Goal: Use online tool/utility: Utilize a website feature to perform a specific function

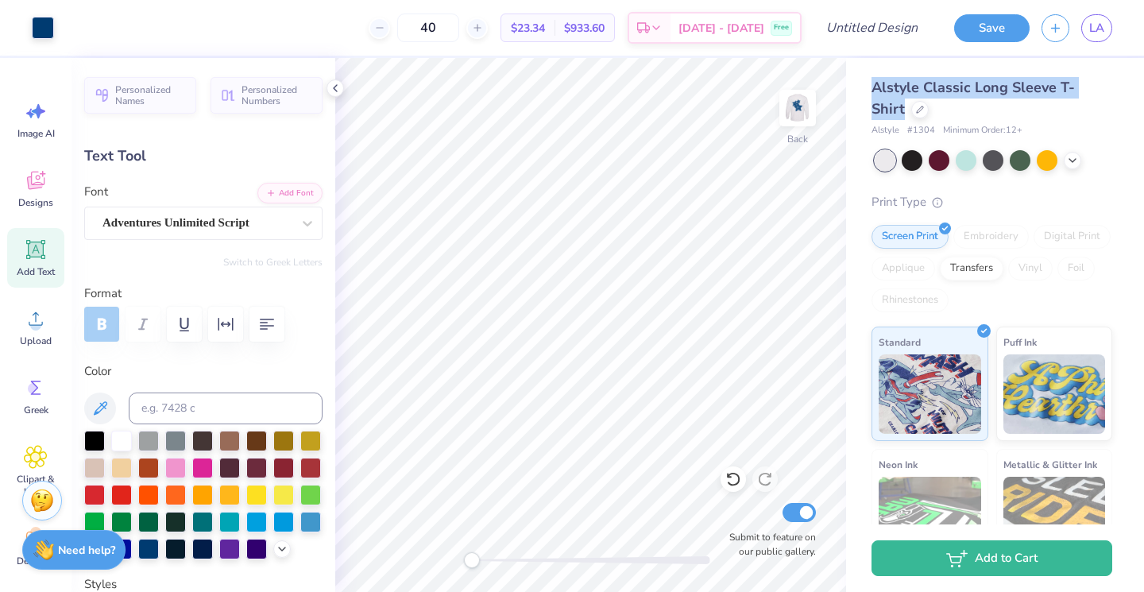
scroll to position [714, 0]
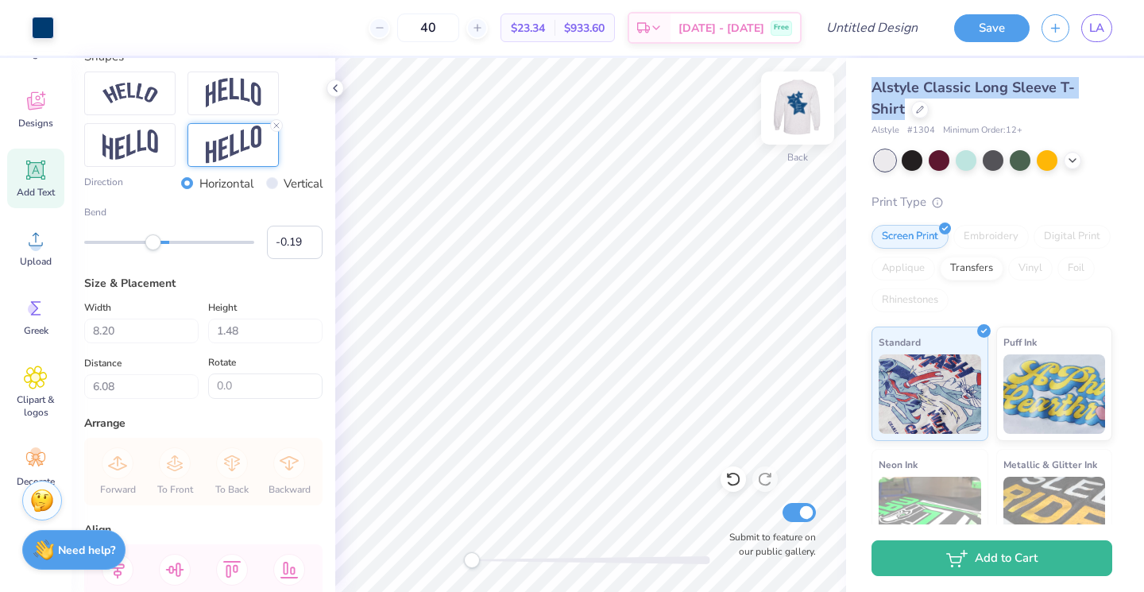
drag, startPoint x: 850, startPoint y: 103, endPoint x: 789, endPoint y: 103, distance: 60.4
click at [789, 103] on img at bounding box center [798, 108] width 64 height 64
type input "3.12"
type input "1.30"
type input "11.57"
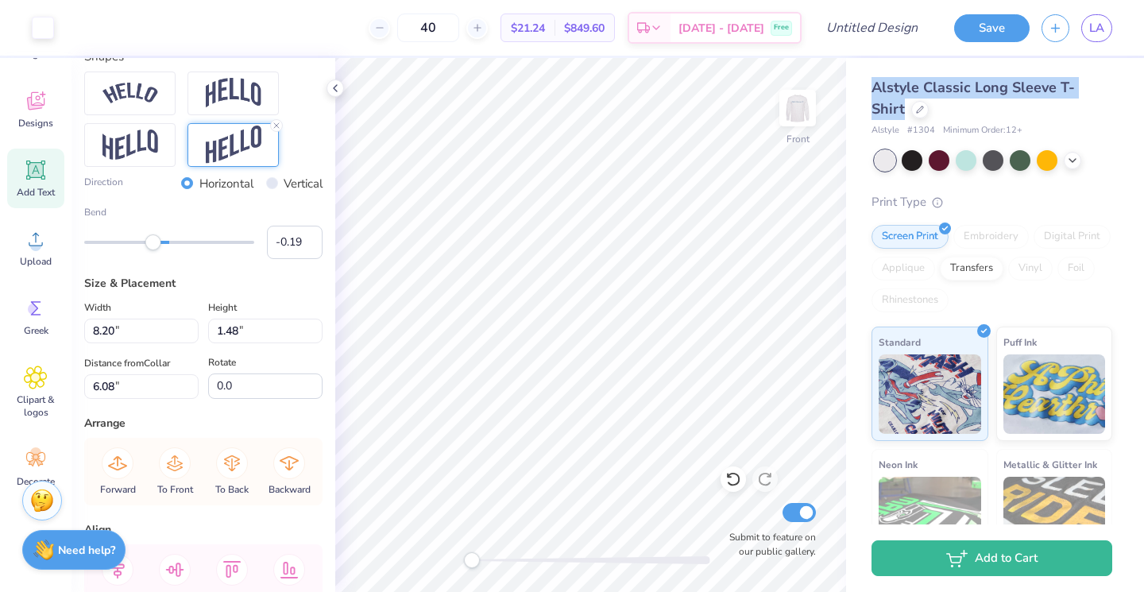
type input "-5.3"
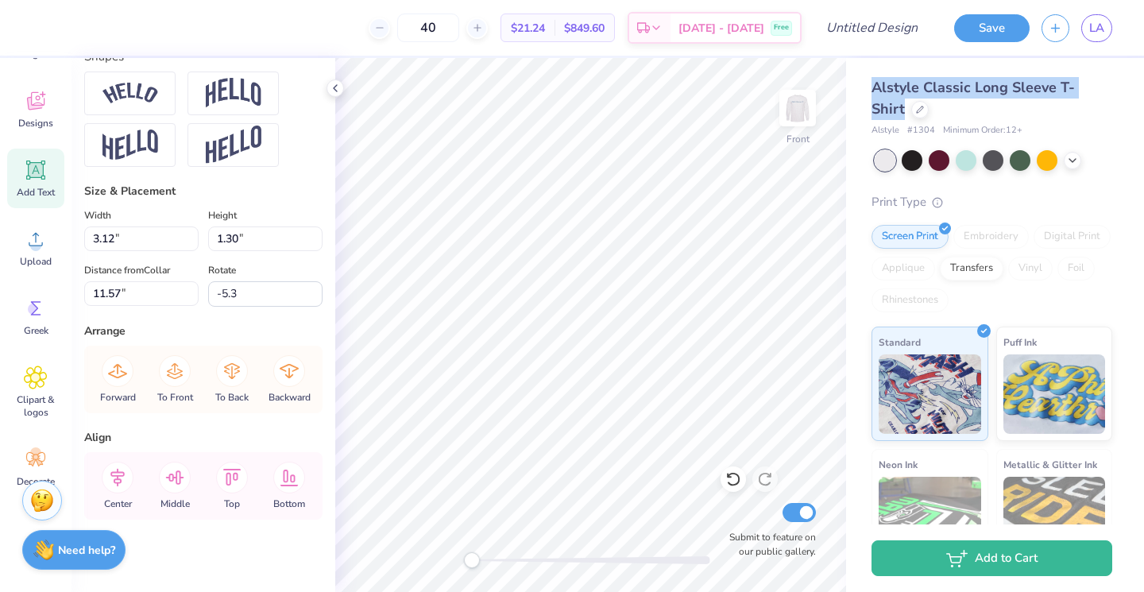
type input "3.23"
type input "0.97"
type input "8.61"
type input "-4.4"
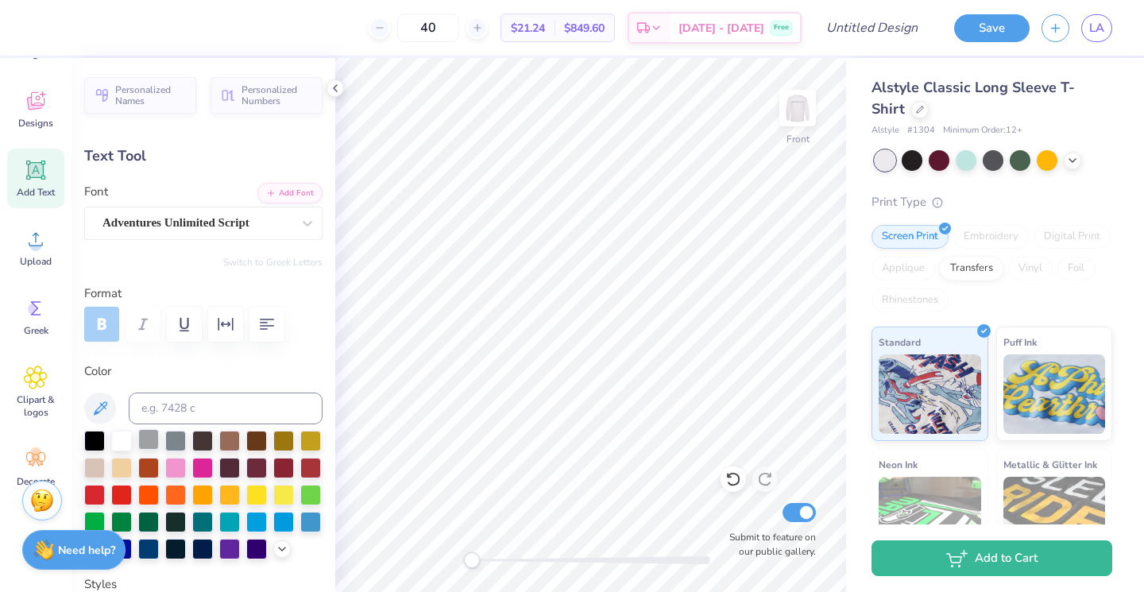
click at [153, 440] on div at bounding box center [148, 439] width 21 height 21
click at [149, 439] on div at bounding box center [148, 439] width 21 height 21
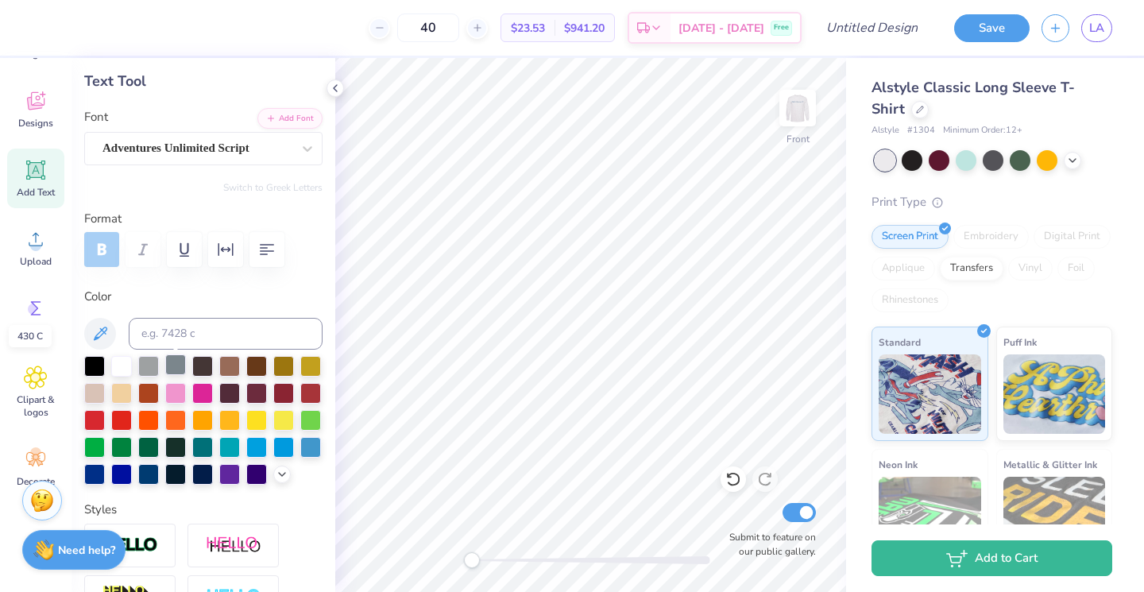
scroll to position [76, 0]
click at [281, 475] on icon at bounding box center [282, 472] width 13 height 13
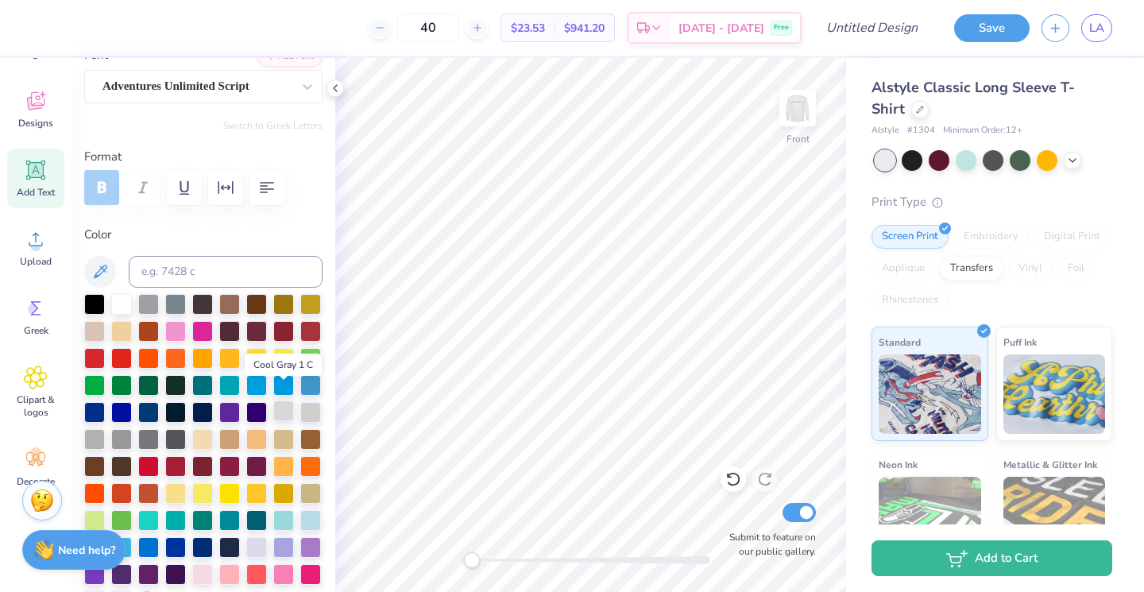
scroll to position [157, 0]
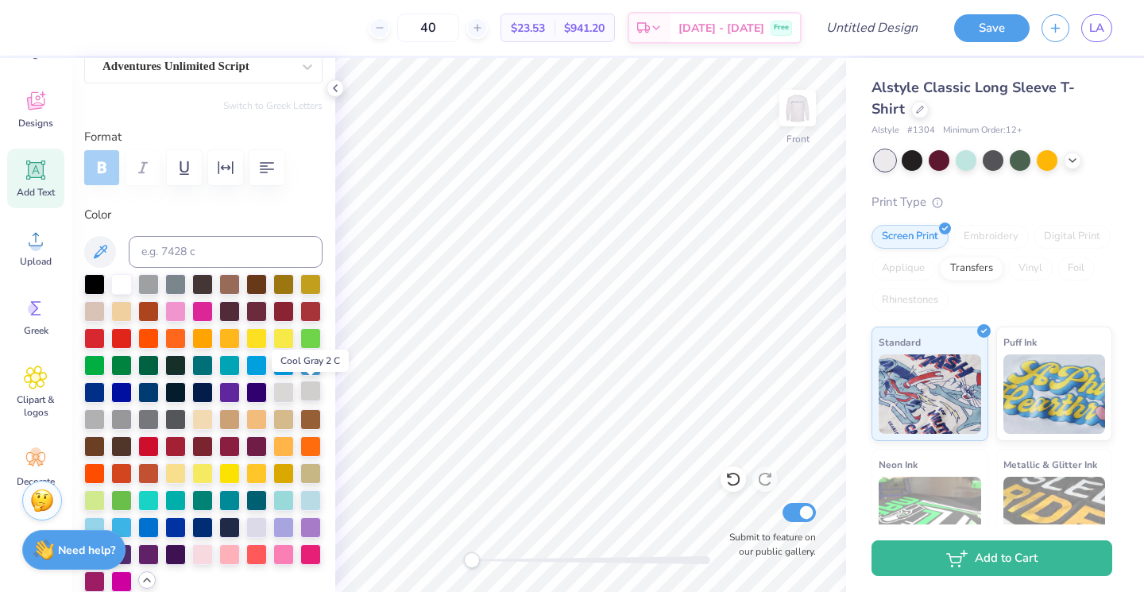
click at [307, 397] on div at bounding box center [310, 391] width 21 height 21
click at [103, 412] on div at bounding box center [94, 418] width 21 height 21
click at [314, 379] on div at bounding box center [203, 433] width 238 height 318
click at [315, 387] on div at bounding box center [310, 391] width 21 height 21
type input "3.12"
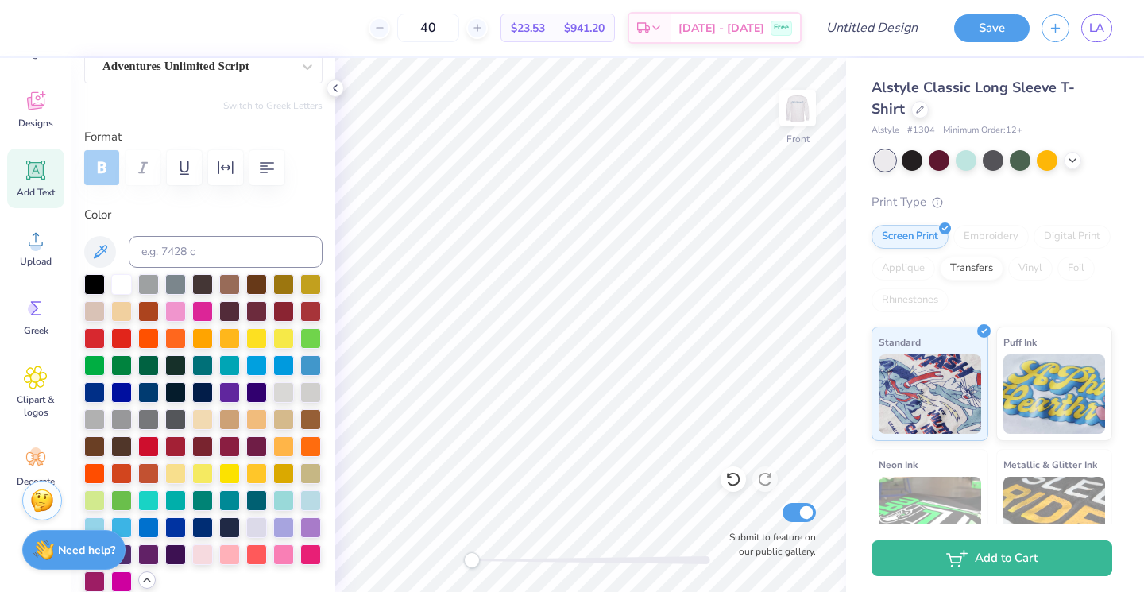
type input "1.30"
type input "11.57"
type input "-5.3"
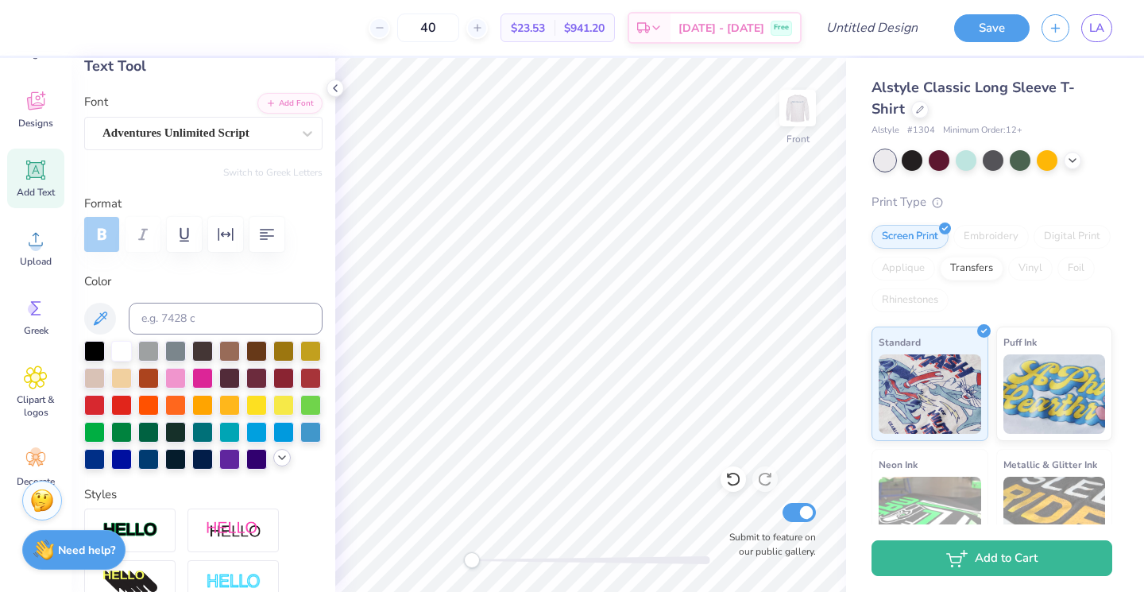
click at [281, 455] on icon at bounding box center [282, 457] width 13 height 13
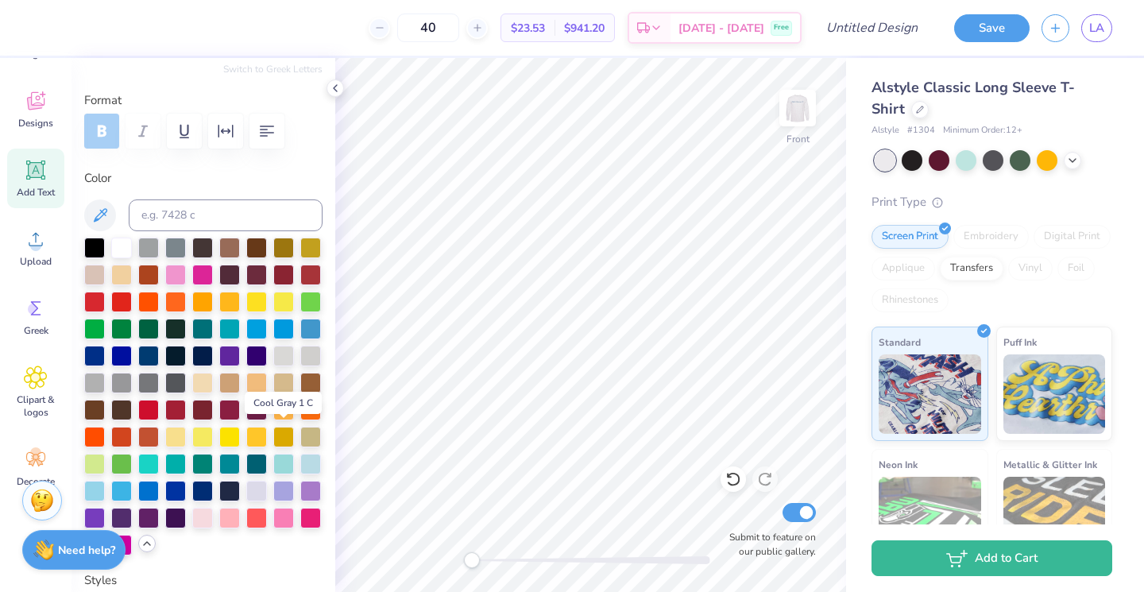
scroll to position [197, 0]
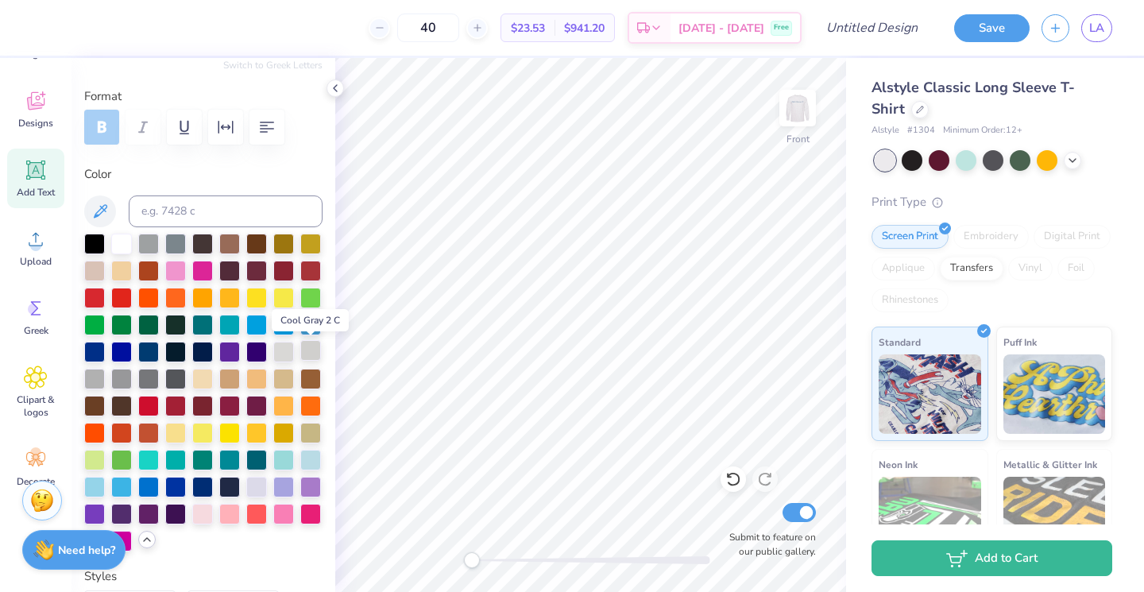
click at [304, 360] on div at bounding box center [310, 350] width 21 height 21
type input "0.86"
type input "0.92"
type input "6.62"
type input "-17.8"
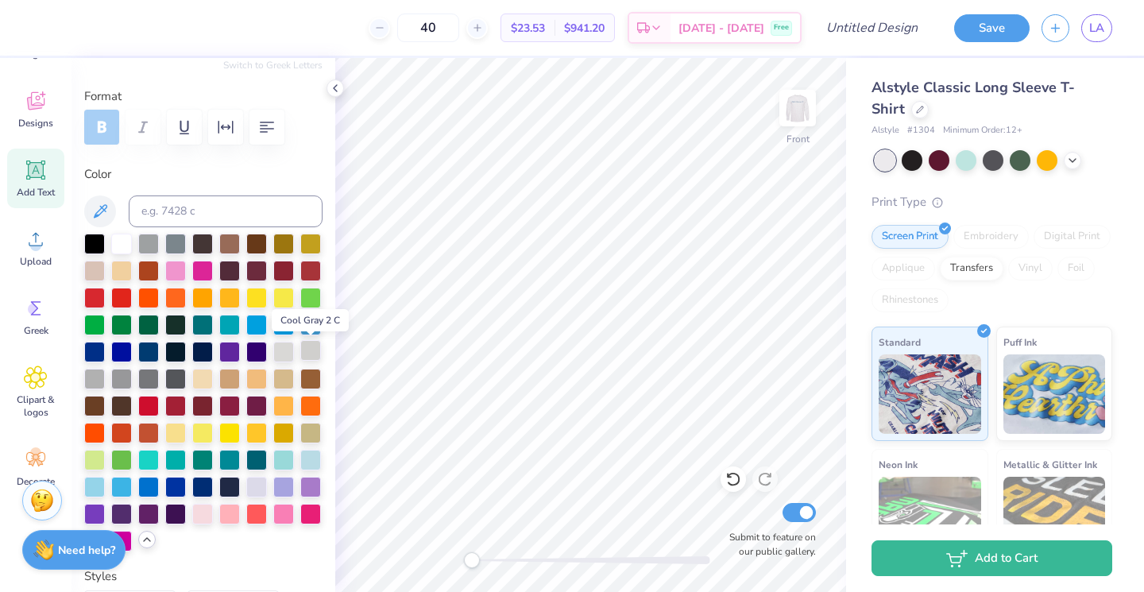
click at [320, 345] on div at bounding box center [310, 350] width 21 height 21
type input "0.82"
type input "0.95"
type input "7.18"
click at [316, 352] on div at bounding box center [310, 350] width 21 height 21
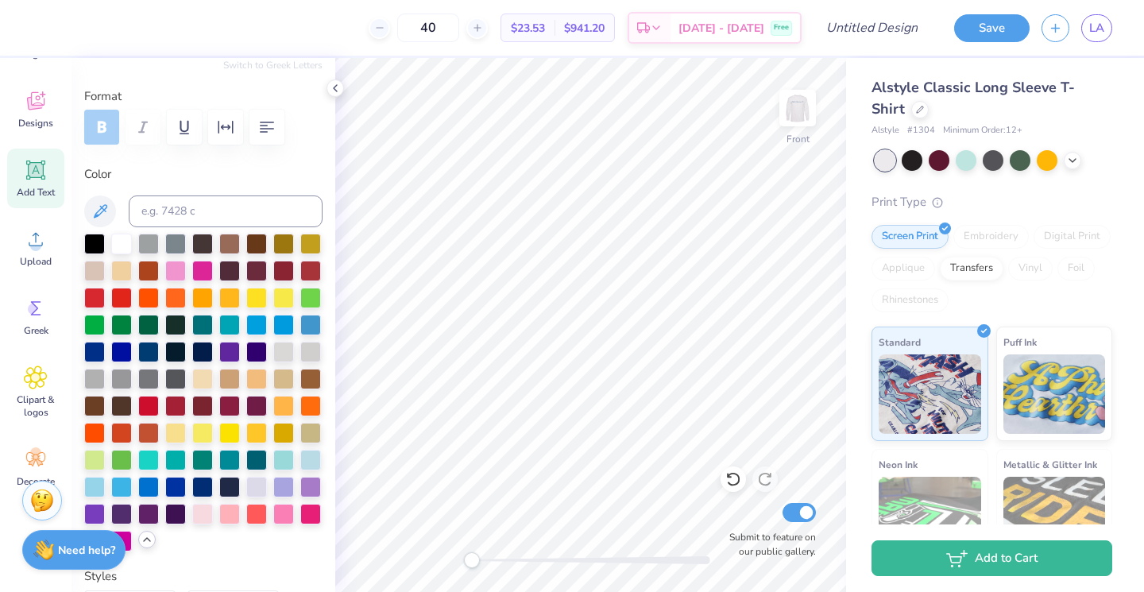
type input "3.12"
type input "1.30"
type input "11.57"
type input "-5.3"
click at [320, 345] on div at bounding box center [310, 350] width 21 height 21
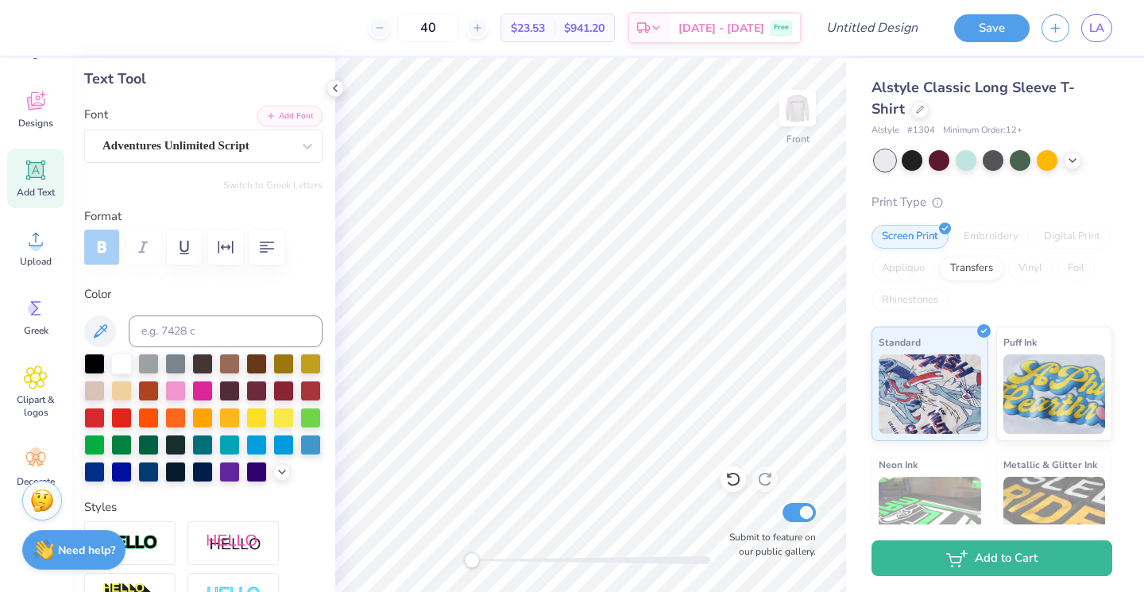
click at [281, 474] on div at bounding box center [203, 418] width 238 height 129
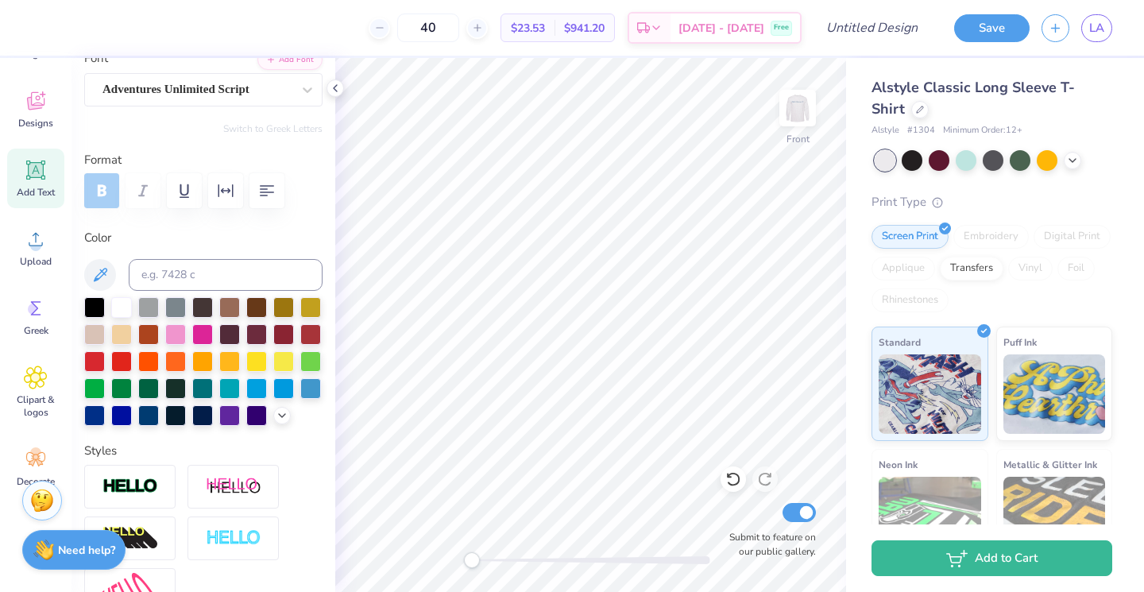
scroll to position [138, 0]
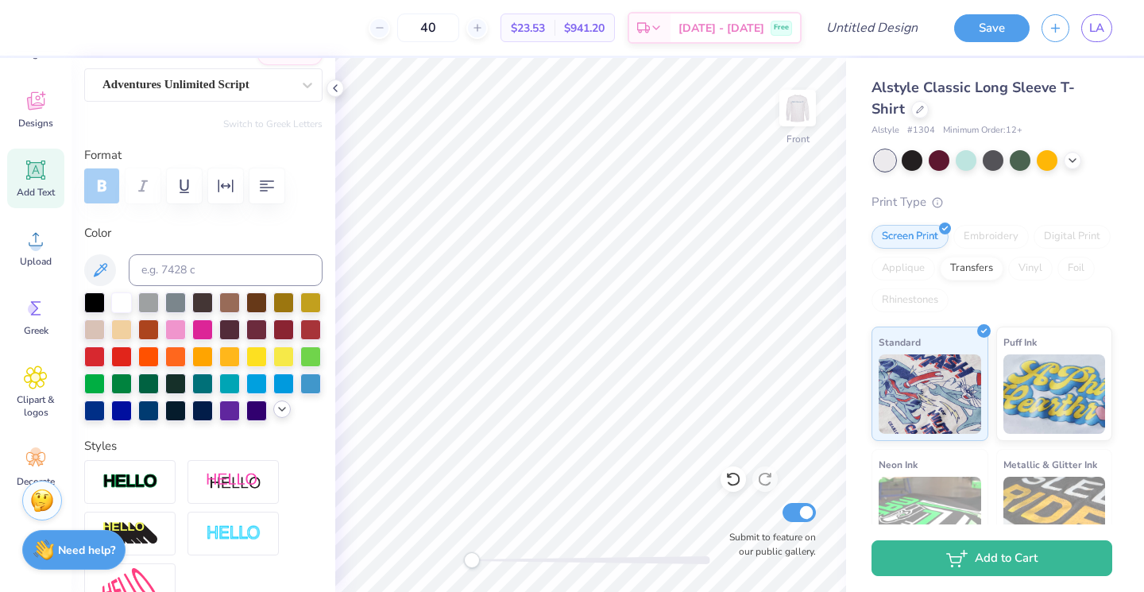
click at [281, 406] on icon at bounding box center [282, 409] width 13 height 13
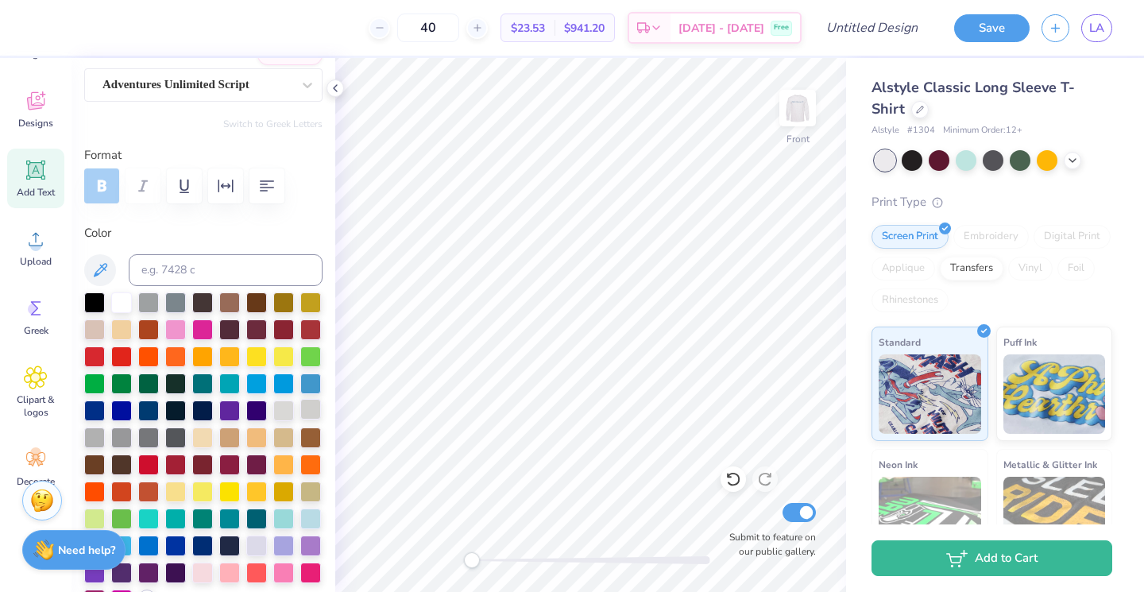
click at [307, 409] on div at bounding box center [310, 409] width 21 height 21
type input "3.23"
type input "1.36"
type input "14.37"
click at [311, 413] on div at bounding box center [310, 409] width 21 height 21
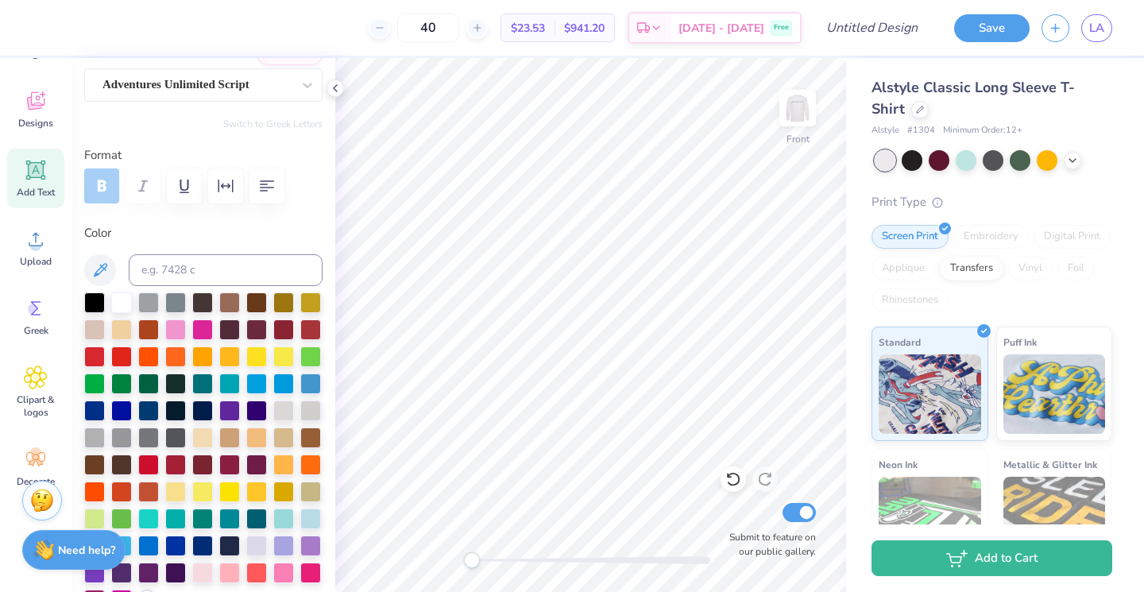
type input "0.0"
type input "0.97"
type input "8.61"
type input "-4.4"
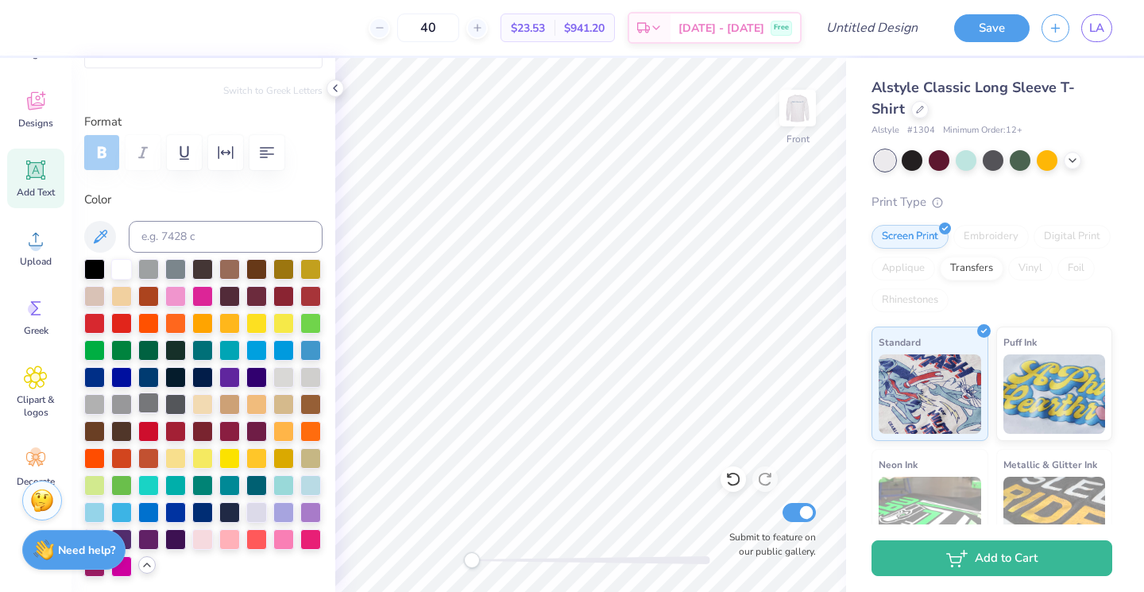
click at [151, 405] on div at bounding box center [148, 403] width 21 height 21
click at [126, 401] on div at bounding box center [121, 403] width 21 height 21
click at [96, 400] on div at bounding box center [94, 403] width 21 height 21
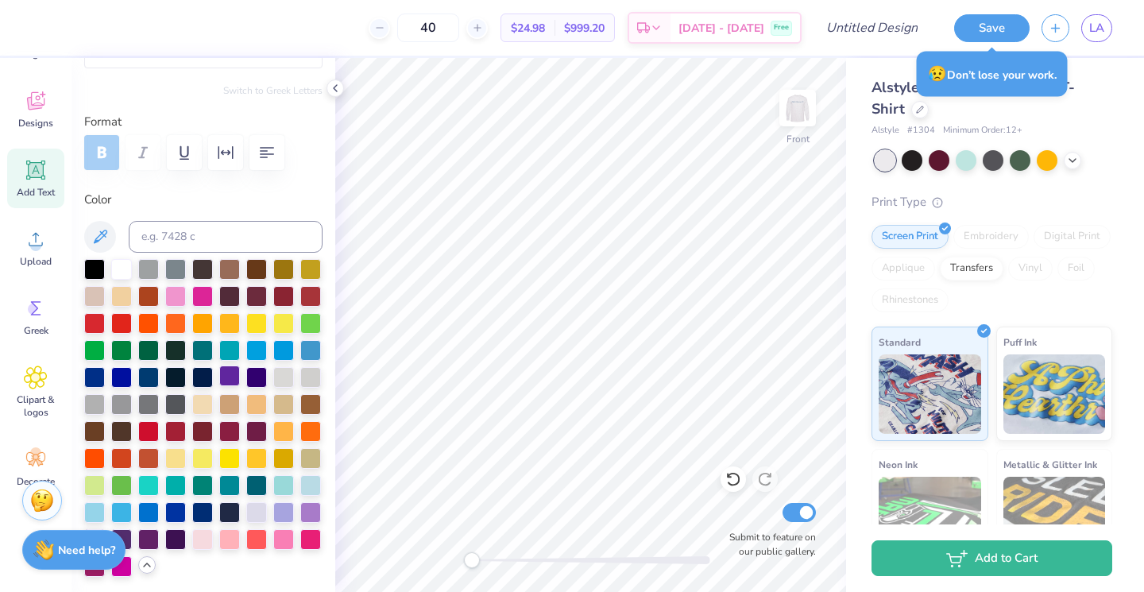
type input "3.12"
type input "1.30"
type input "11.57"
type input "-5.3"
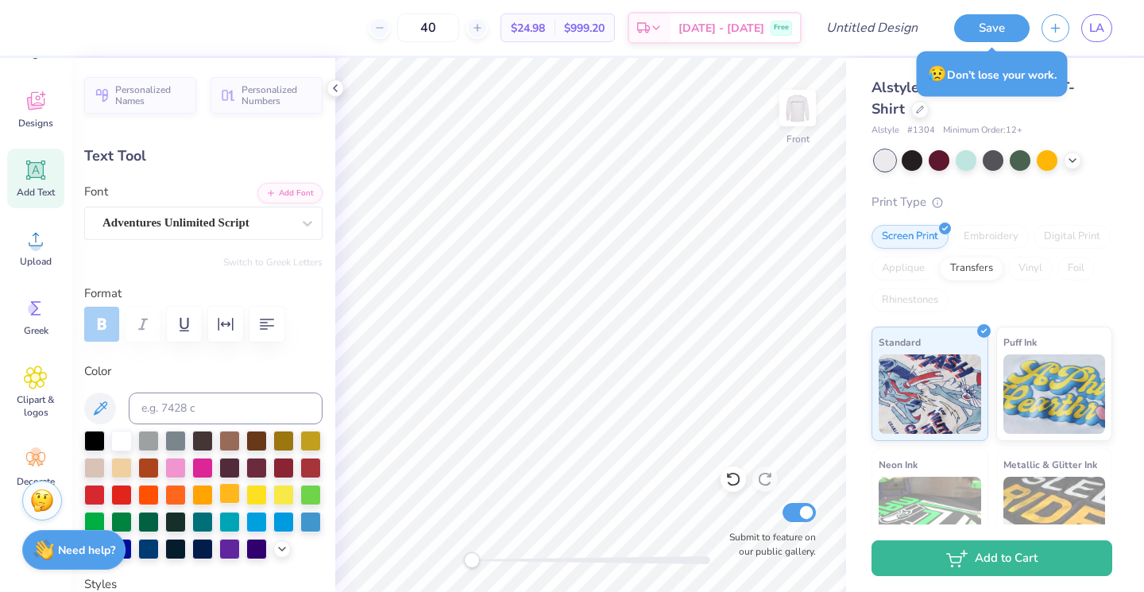
scroll to position [122, 0]
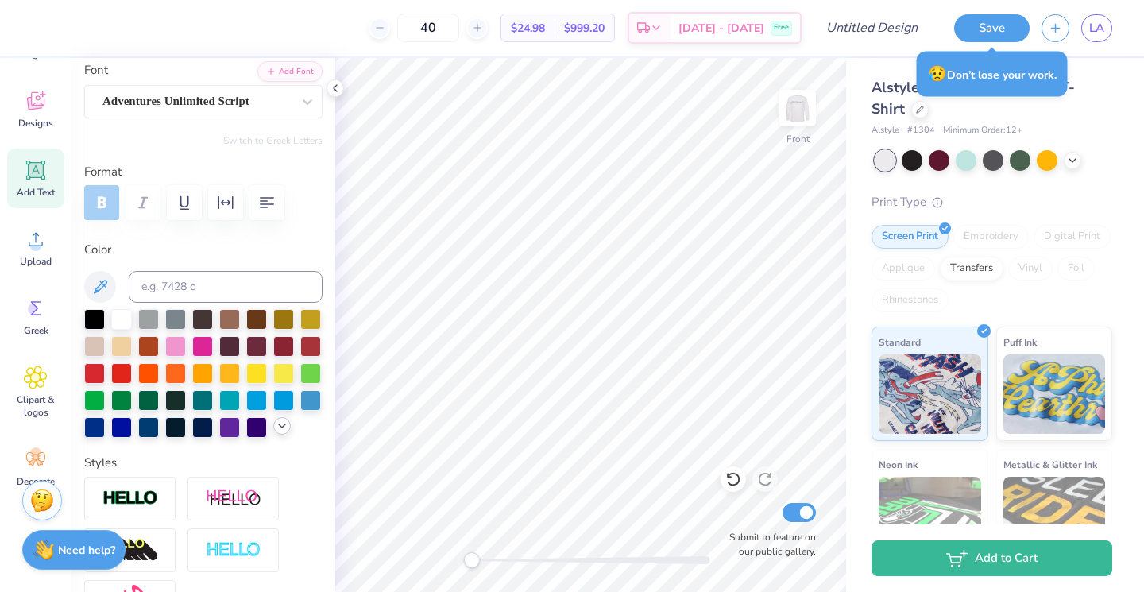
click at [282, 432] on icon at bounding box center [282, 426] width 13 height 13
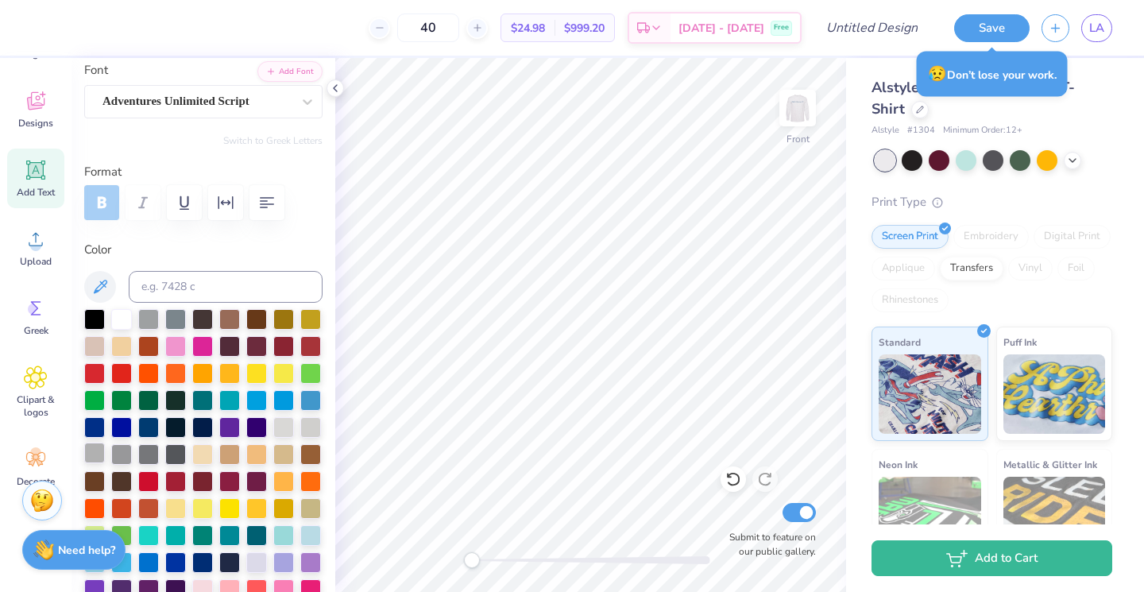
click at [102, 459] on div at bounding box center [94, 453] width 21 height 21
click at [89, 452] on div at bounding box center [94, 453] width 21 height 21
type input "3.12"
type input "1.30"
type input "11.72"
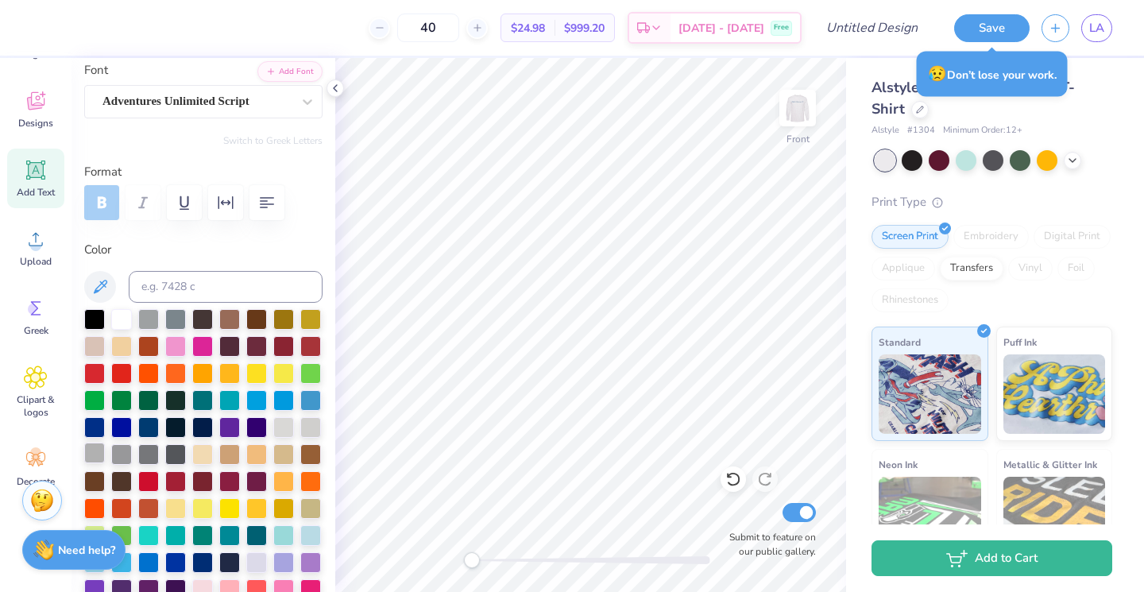
click at [93, 450] on div at bounding box center [94, 453] width 21 height 21
type input "3.23"
type input "1.36"
type input "14.37"
click at [99, 455] on div at bounding box center [94, 453] width 21 height 21
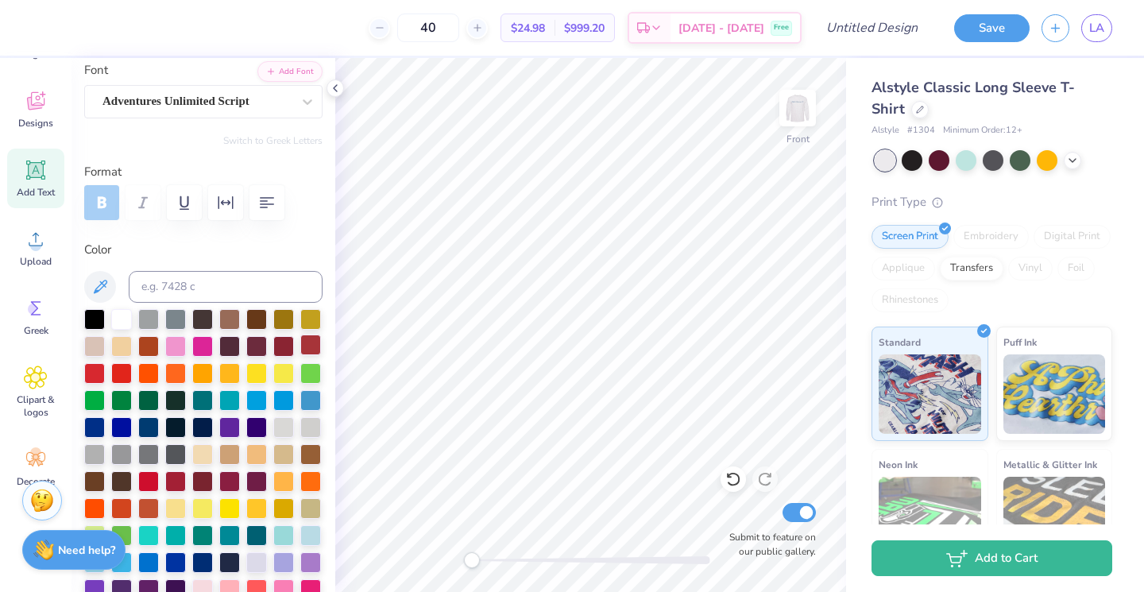
type input "0.71"
type input "0.82"
type input "9.57"
type input "-4.3"
click at [95, 456] on div at bounding box center [94, 453] width 21 height 21
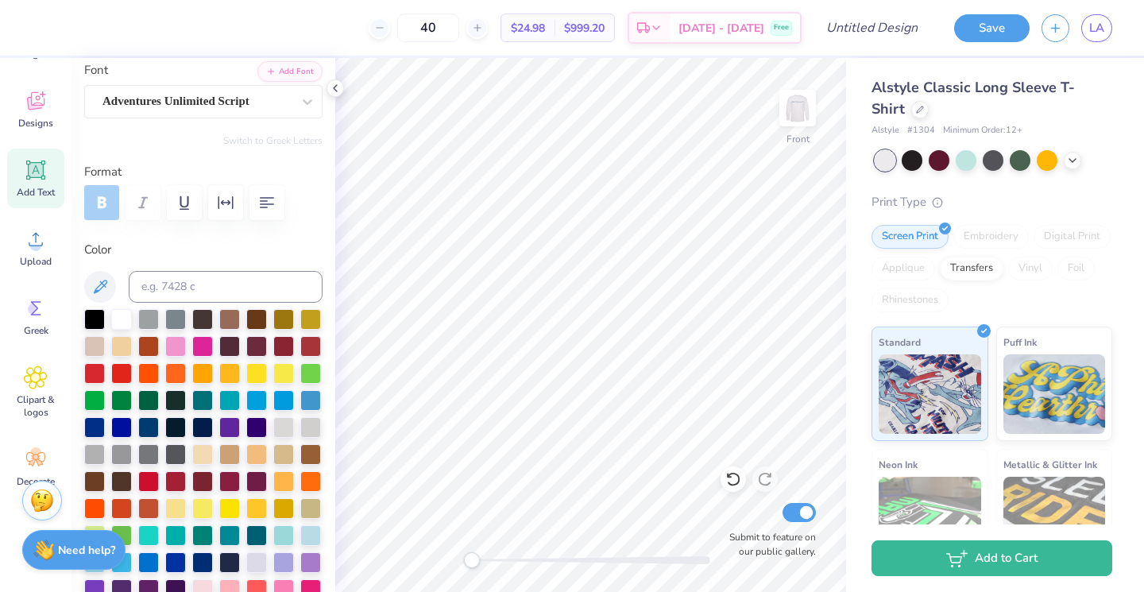
type input "0.86"
type input "0.92"
type input "6.62"
click at [287, 425] on div at bounding box center [283, 426] width 21 height 21
type input "0.0"
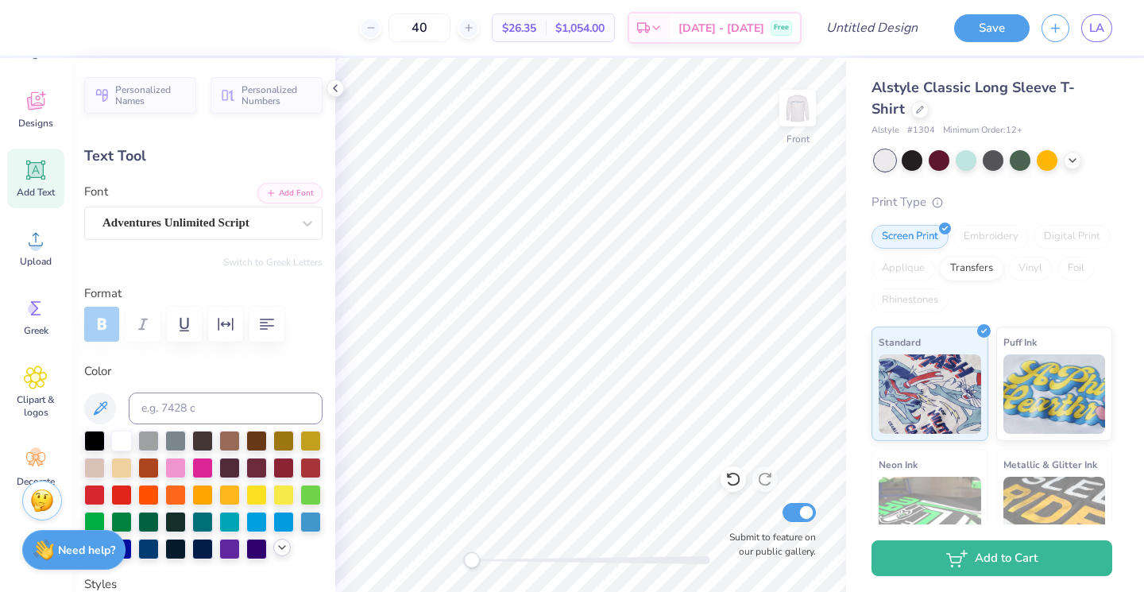
click at [281, 542] on div at bounding box center [281, 547] width 17 height 17
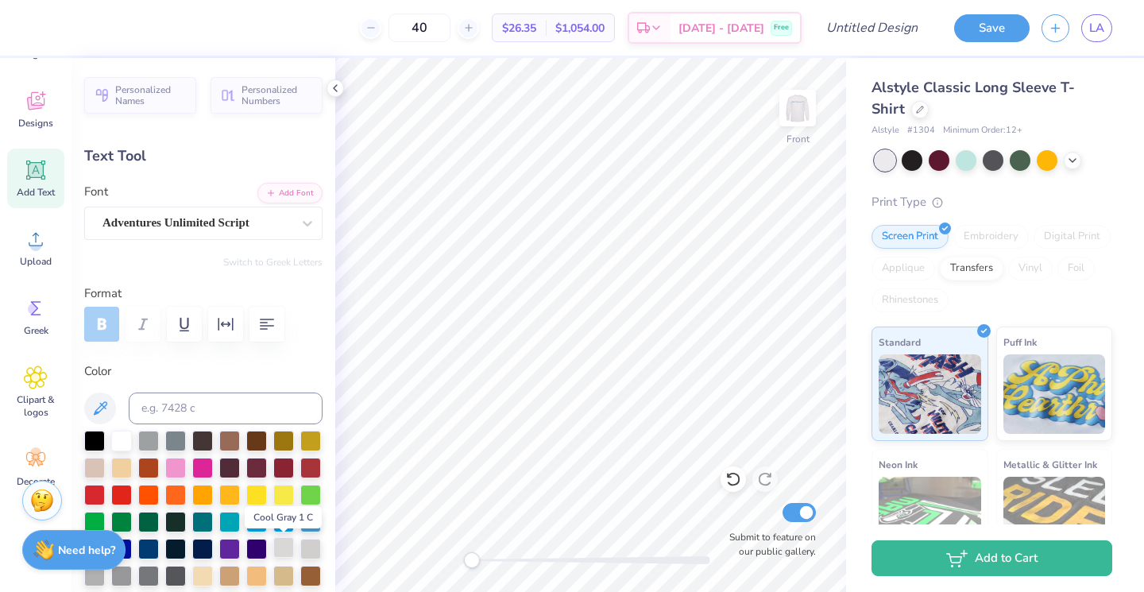
click at [281, 552] on div at bounding box center [283, 547] width 21 height 21
type input "0.0"
type input "3.23"
type input "0.97"
type input "8.61"
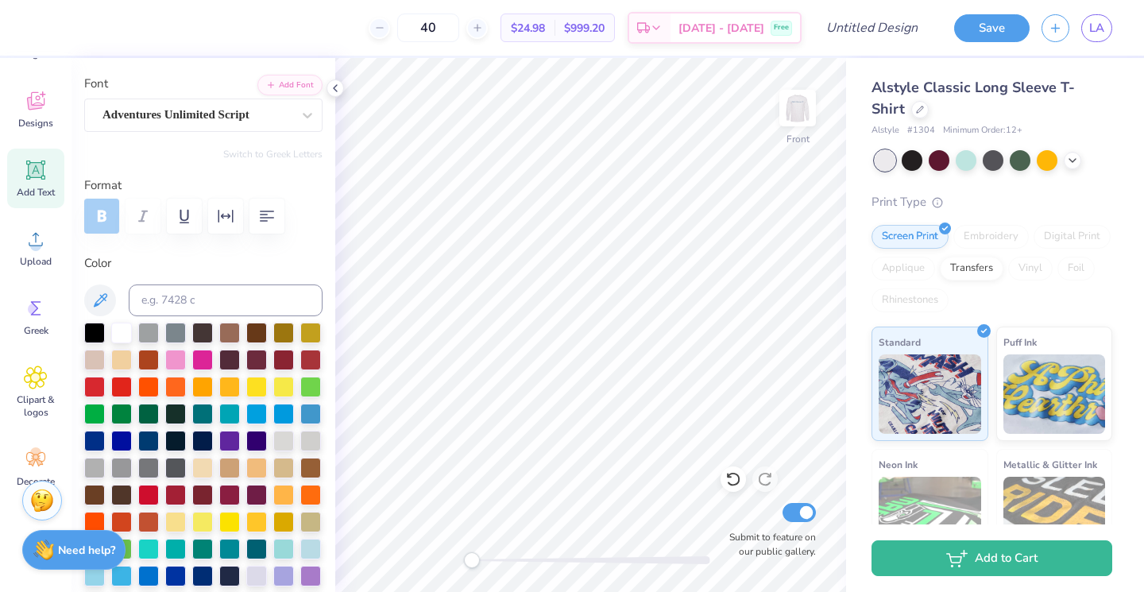
scroll to position [148, 0]
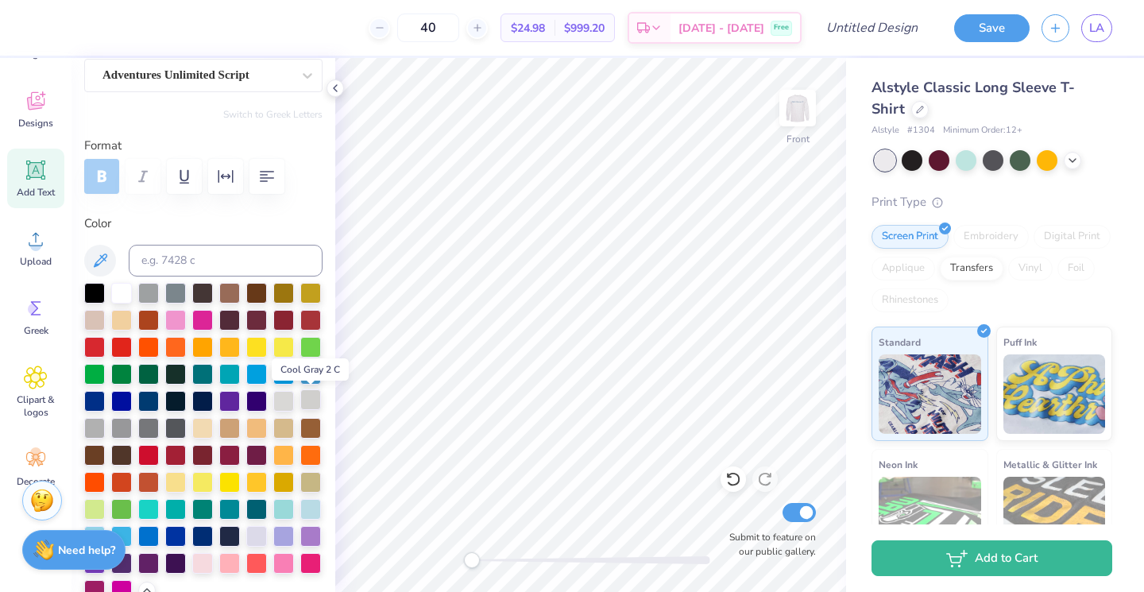
click at [310, 404] on div at bounding box center [310, 399] width 21 height 21
click at [290, 401] on div at bounding box center [283, 399] width 21 height 21
type input "0.0"
type input "0.71"
type input "0.82"
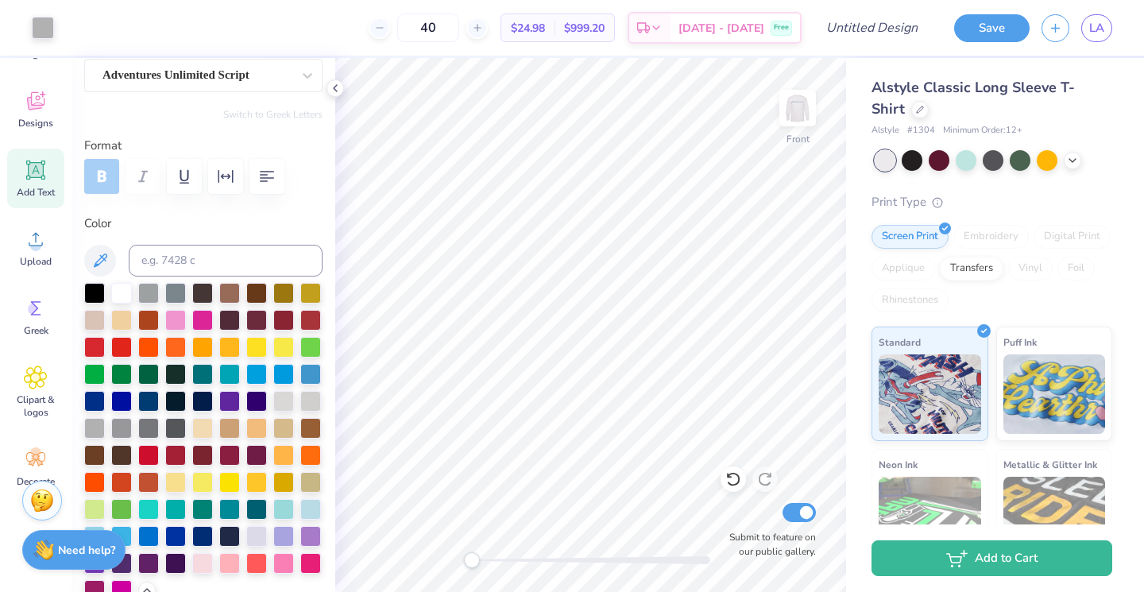
type input "9.57"
click at [277, 404] on div at bounding box center [283, 399] width 21 height 21
type input "0.0"
type input "3.12"
type input "1.30"
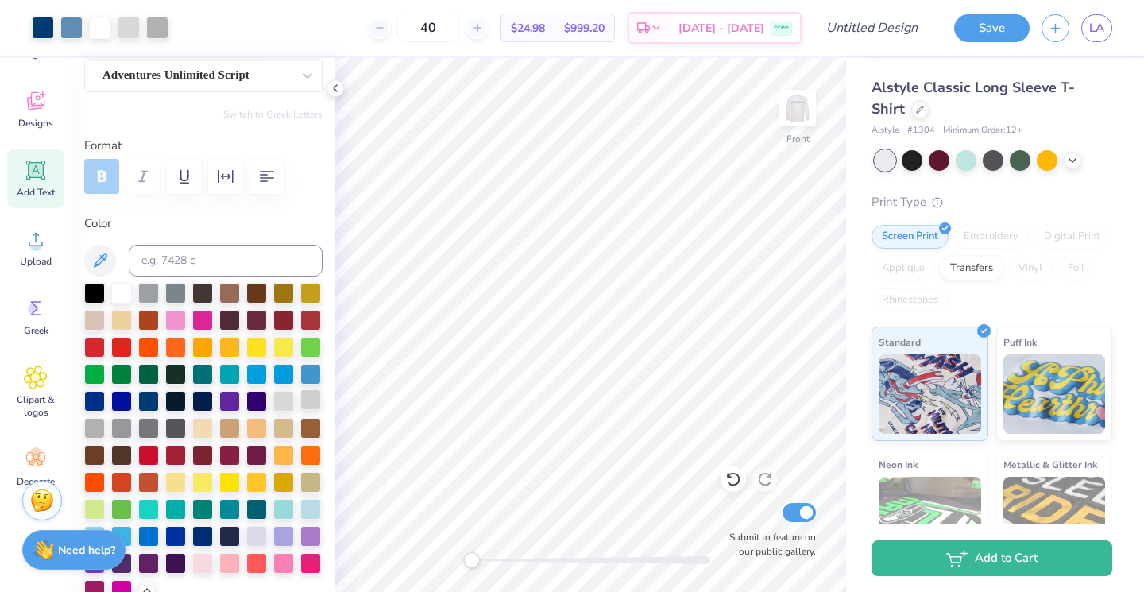
type input "11.72"
type input "-5.3"
click at [279, 407] on div at bounding box center [283, 399] width 21 height 21
type input "3.10"
type input "1.37"
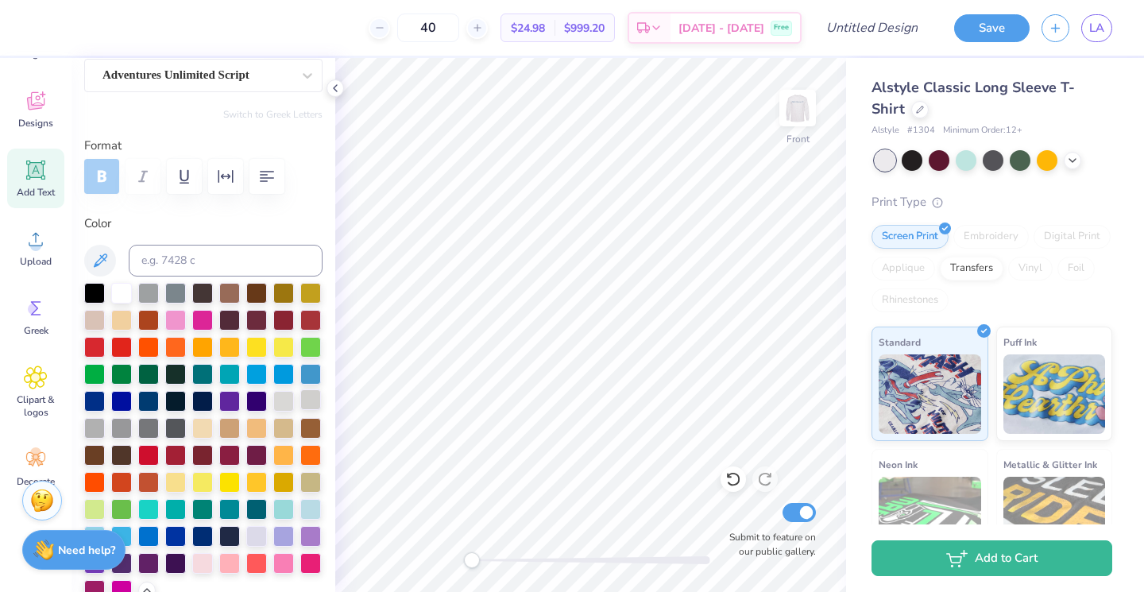
type input "13.02"
click at [288, 405] on div at bounding box center [283, 399] width 21 height 21
type input "3.23"
type input "1.36"
type input "14.37"
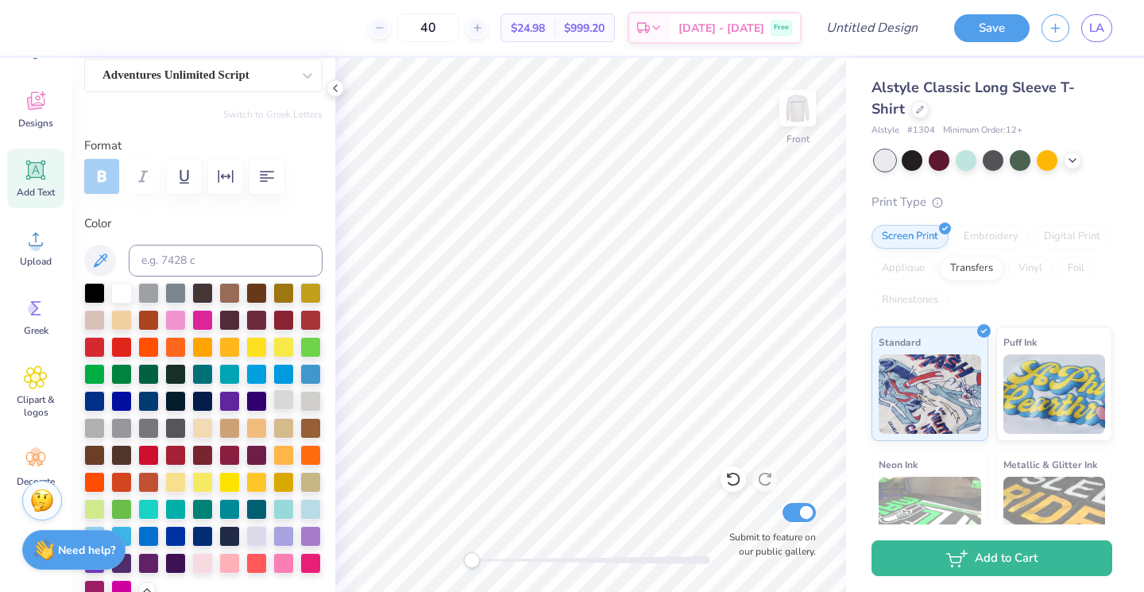
click at [288, 396] on div at bounding box center [283, 399] width 21 height 21
type input "0.0"
type input "0.86"
type input "0.92"
type input "6.62"
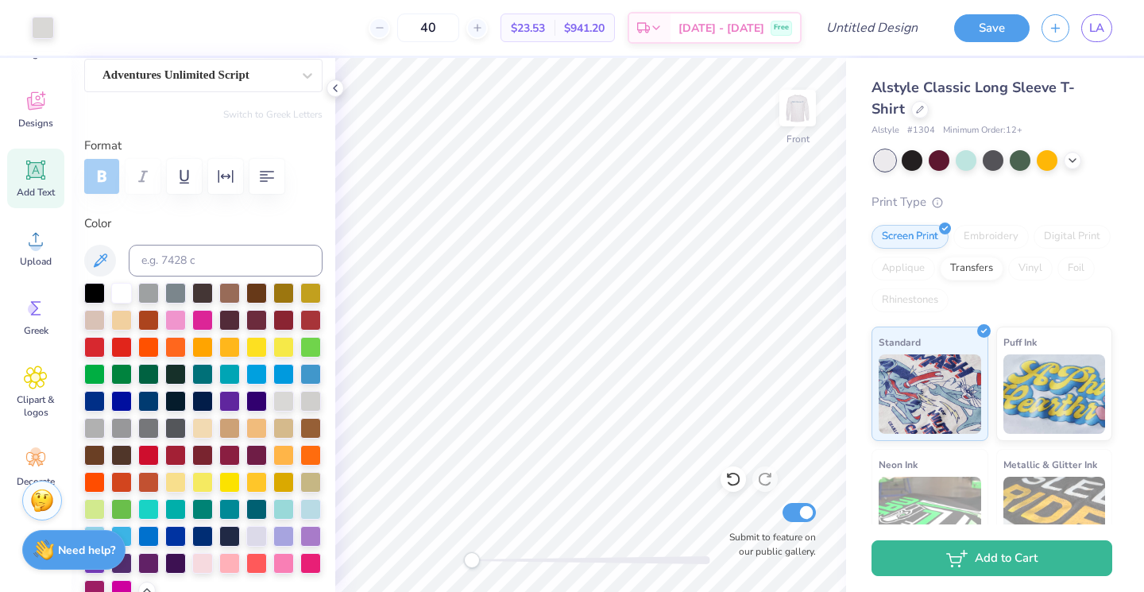
type input "-17.8"
click at [288, 399] on div at bounding box center [283, 399] width 21 height 21
type input "0.82"
type input "0.95"
type input "7.18"
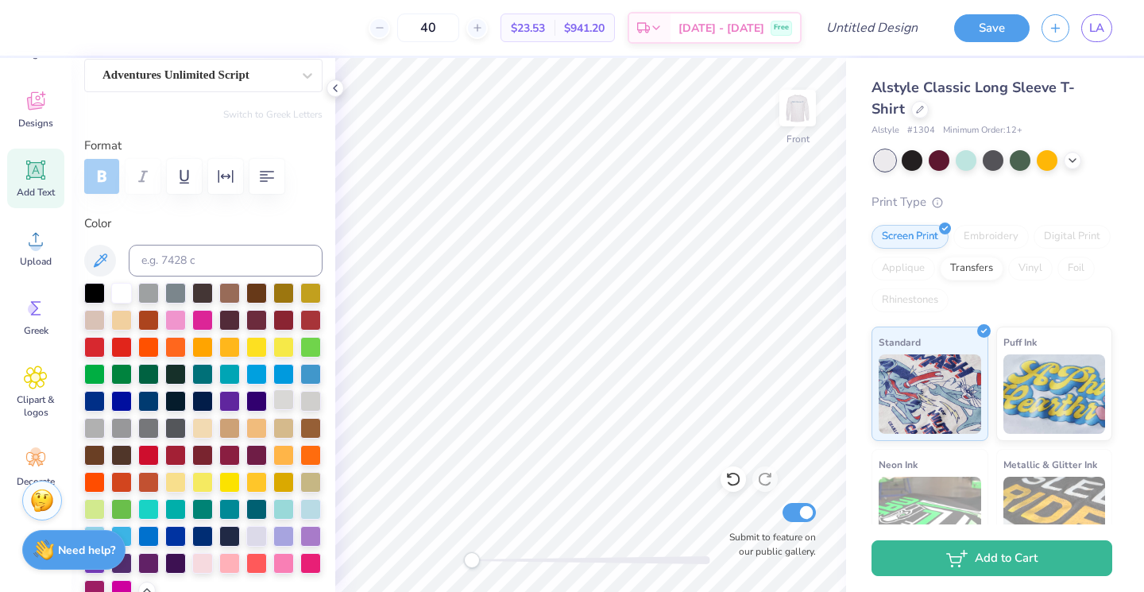
click at [289, 401] on div at bounding box center [283, 399] width 21 height 21
type input "0.0"
